Goal: Task Accomplishment & Management: Manage account settings

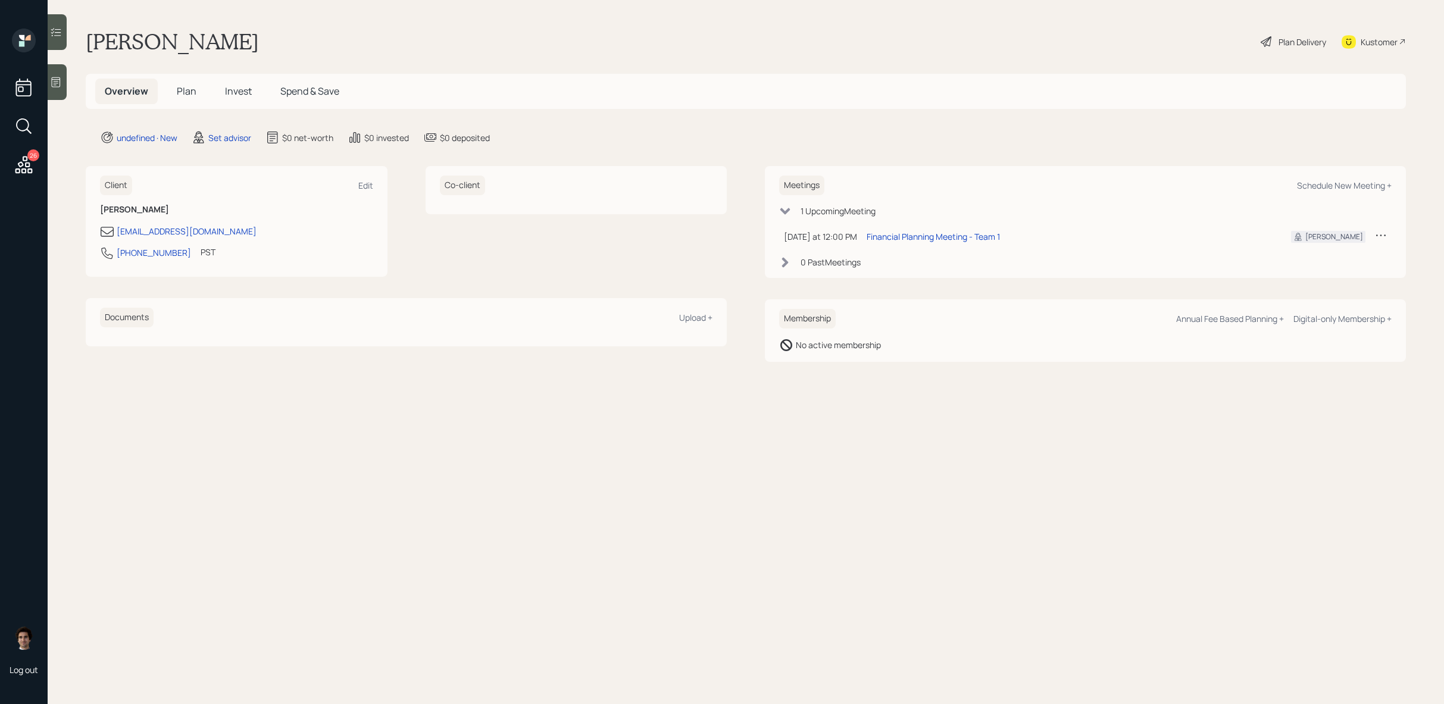
click at [259, 48] on h1 "[PERSON_NAME]" at bounding box center [172, 42] width 173 height 26
click at [259, 48] on h1 "Kasturiraman Gopalaswamy" at bounding box center [172, 42] width 173 height 26
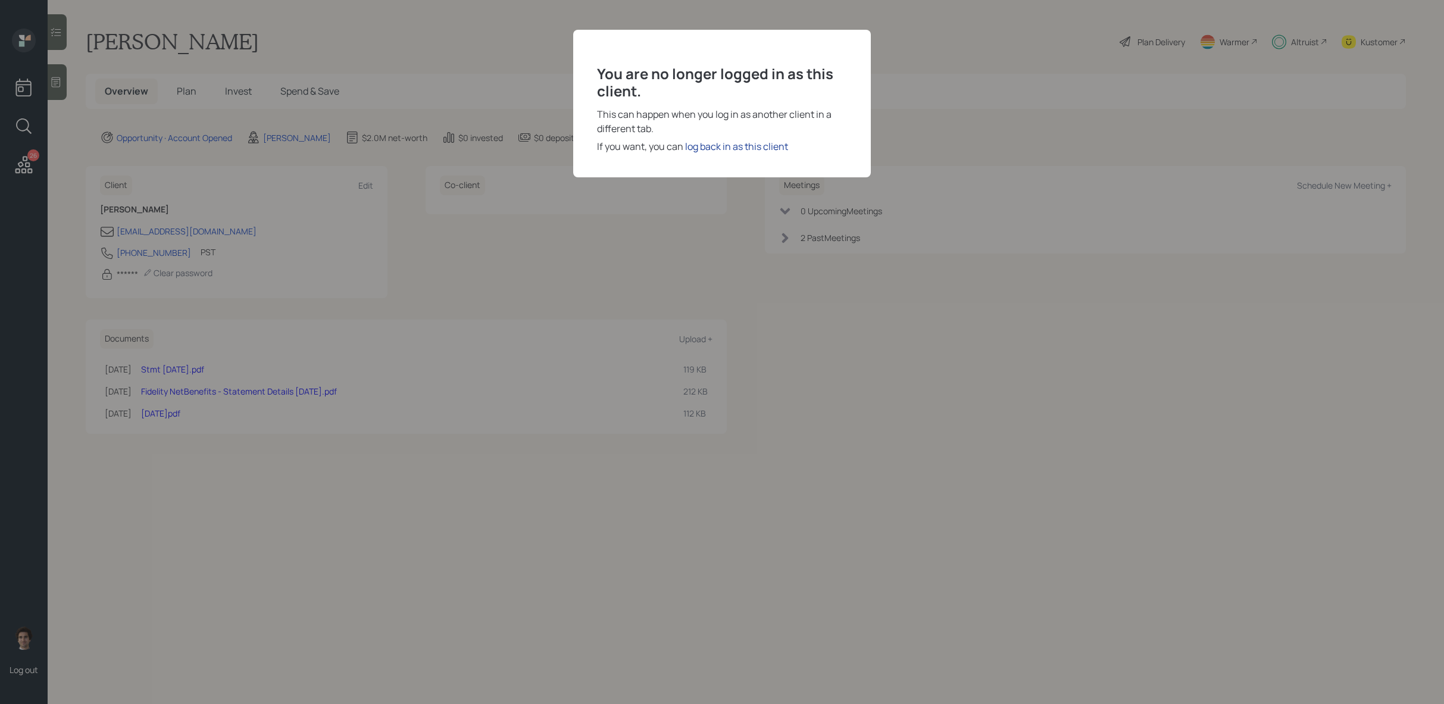
click at [761, 149] on div "log back in as this client" at bounding box center [736, 146] width 103 height 14
